Goal: Task Accomplishment & Management: Use online tool/utility

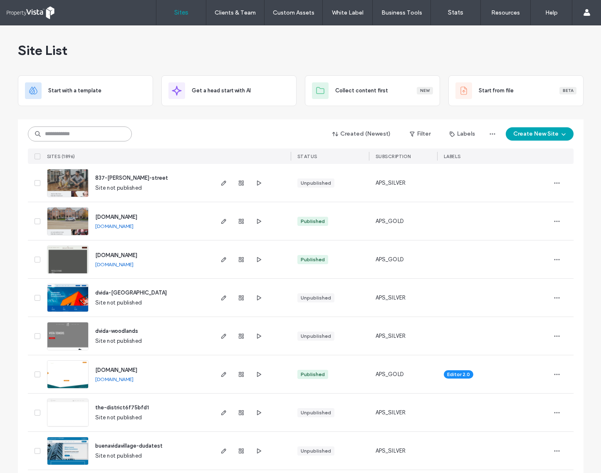
click at [91, 133] on input at bounding box center [80, 133] width 104 height 15
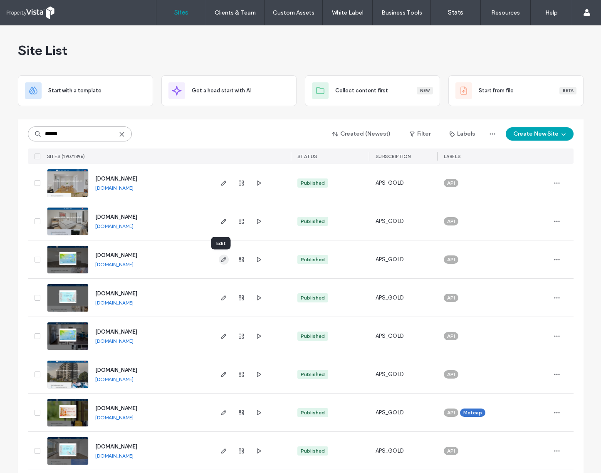
type input "******"
click at [221, 259] on icon "button" at bounding box center [223, 259] width 7 height 7
click at [123, 263] on link "[DOMAIN_NAME]" at bounding box center [114, 264] width 38 height 7
